Goal: Task Accomplishment & Management: Manage account settings

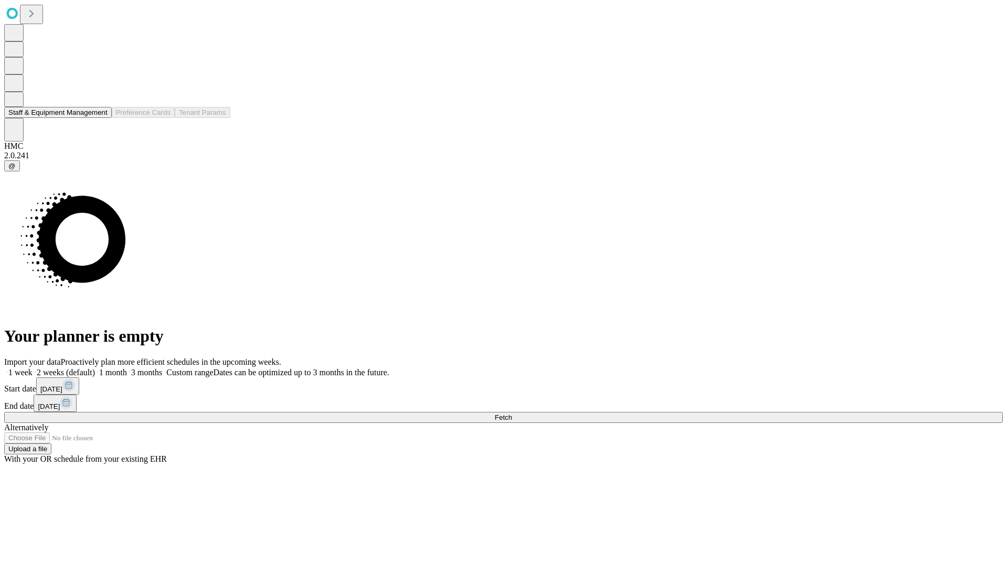
click at [98, 118] on button "Staff & Equipment Management" at bounding box center [57, 112] width 107 height 11
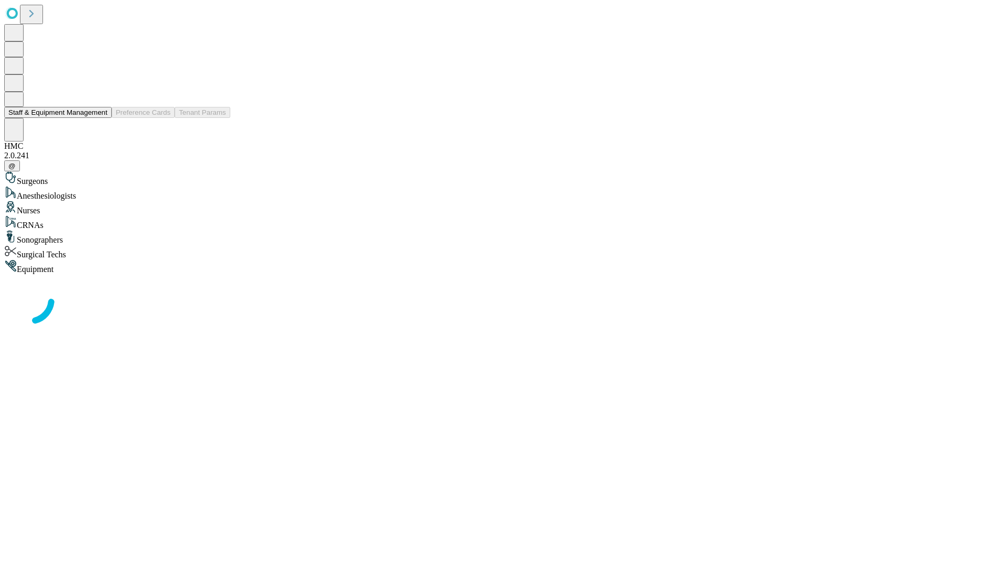
click at [100, 118] on button "Staff & Equipment Management" at bounding box center [57, 112] width 107 height 11
